Goal: Transaction & Acquisition: Purchase product/service

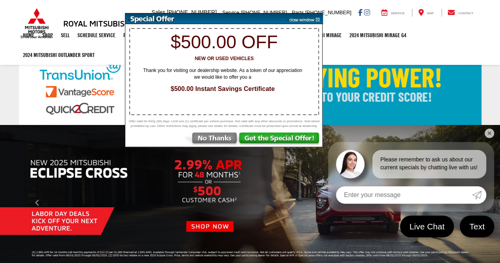
click at [213, 143] on img at bounding box center [210, 139] width 55 height 14
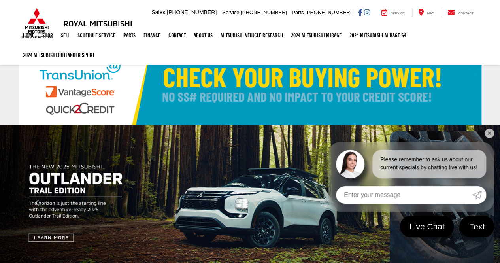
click at [492, 132] on link "✕" at bounding box center [488, 132] width 9 height 9
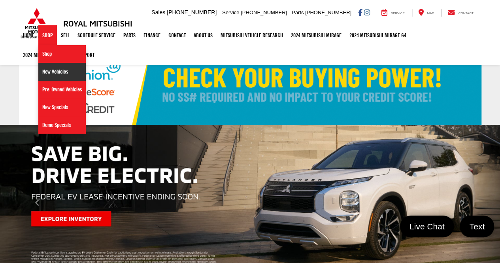
click at [54, 72] on link "New Vehicles" at bounding box center [61, 72] width 47 height 18
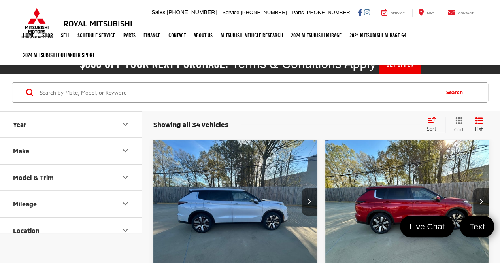
click at [111, 123] on button "Year" at bounding box center [71, 124] width 142 height 26
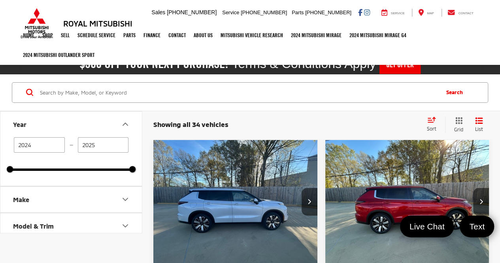
click at [109, 122] on button "Year" at bounding box center [71, 124] width 142 height 26
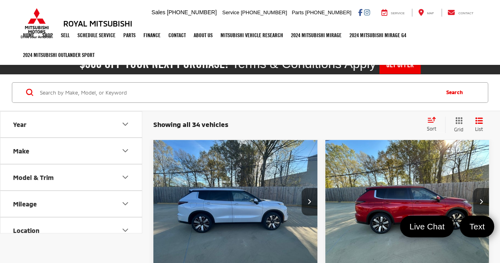
click at [118, 147] on button "Make" at bounding box center [71, 151] width 142 height 26
click at [99, 145] on button "Make" at bounding box center [71, 151] width 142 height 26
click at [99, 177] on button "Model & Trim" at bounding box center [71, 177] width 142 height 26
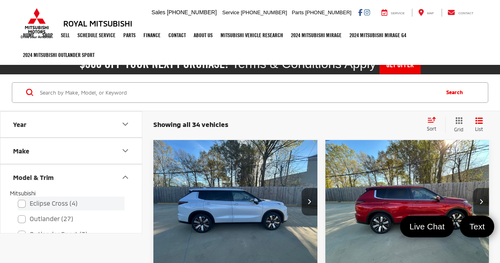
click at [30, 201] on label "Eclipse Cross (4)" at bounding box center [71, 203] width 107 height 14
click at [18, 198] on input "Eclipse Cross (4)" at bounding box center [18, 198] width 0 height 0
checkbox input "true"
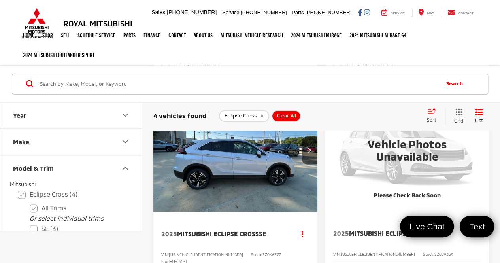
scroll to position [483, 0]
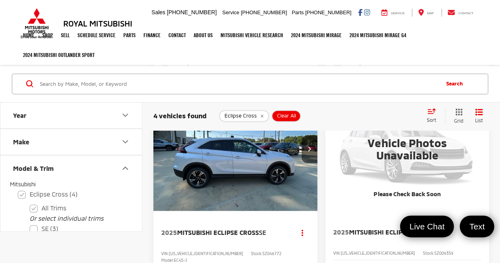
click at [128, 167] on icon "Model & Trim" at bounding box center [124, 167] width 9 height 9
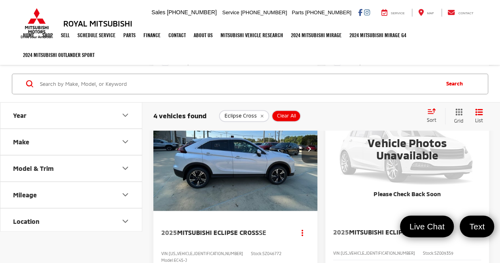
click at [125, 195] on icon "Mileage" at bounding box center [125, 194] width 5 height 2
click at [123, 192] on icon "Mileage" at bounding box center [124, 194] width 9 height 9
click at [478, 117] on span "List" at bounding box center [479, 120] width 8 height 7
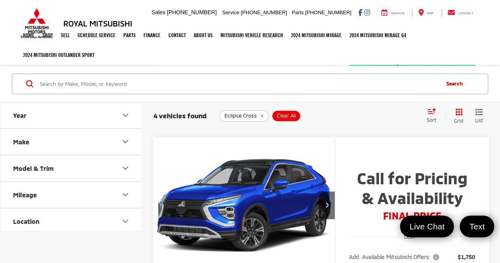
scroll to position [256, 0]
